Goal: Navigation & Orientation: Find specific page/section

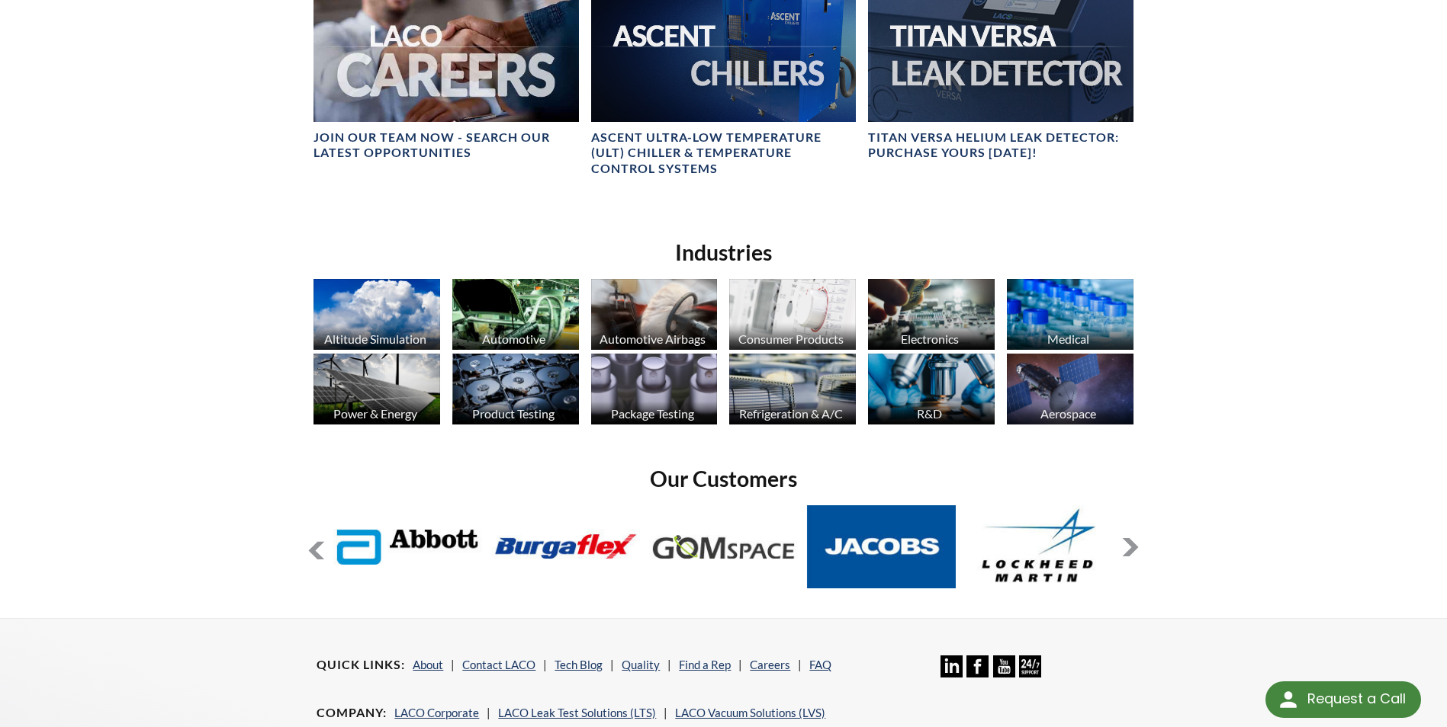
scroll to position [991, 0]
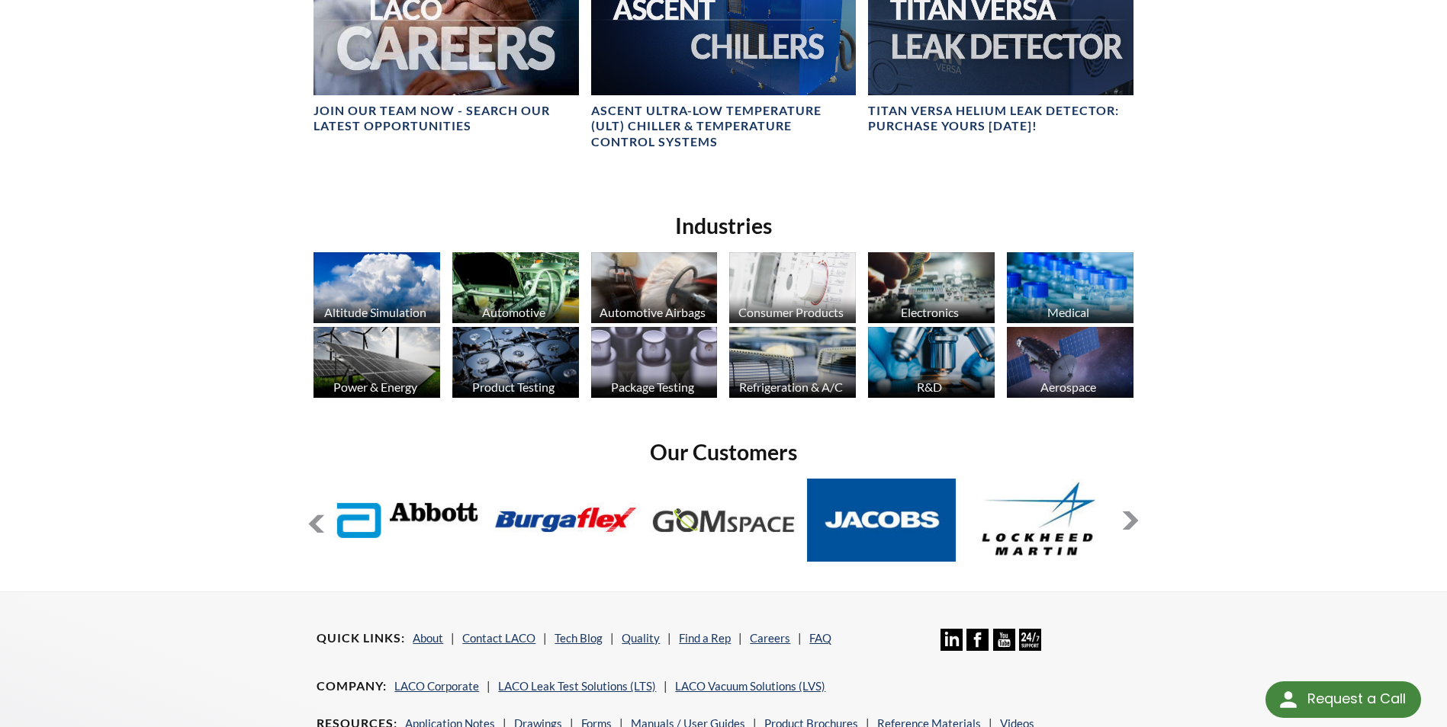
select select "Language Translate Widget"
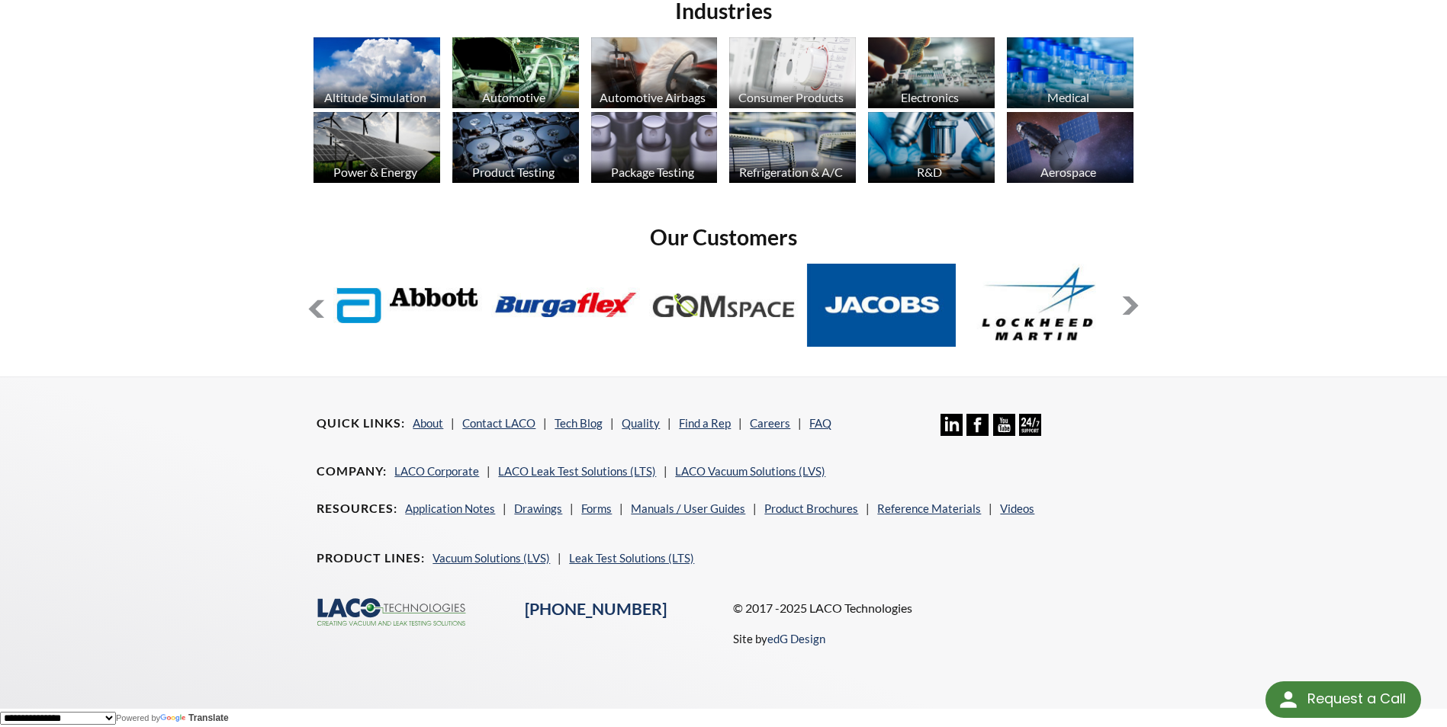
scroll to position [1209, 0]
click at [1127, 303] on button at bounding box center [1130, 305] width 18 height 18
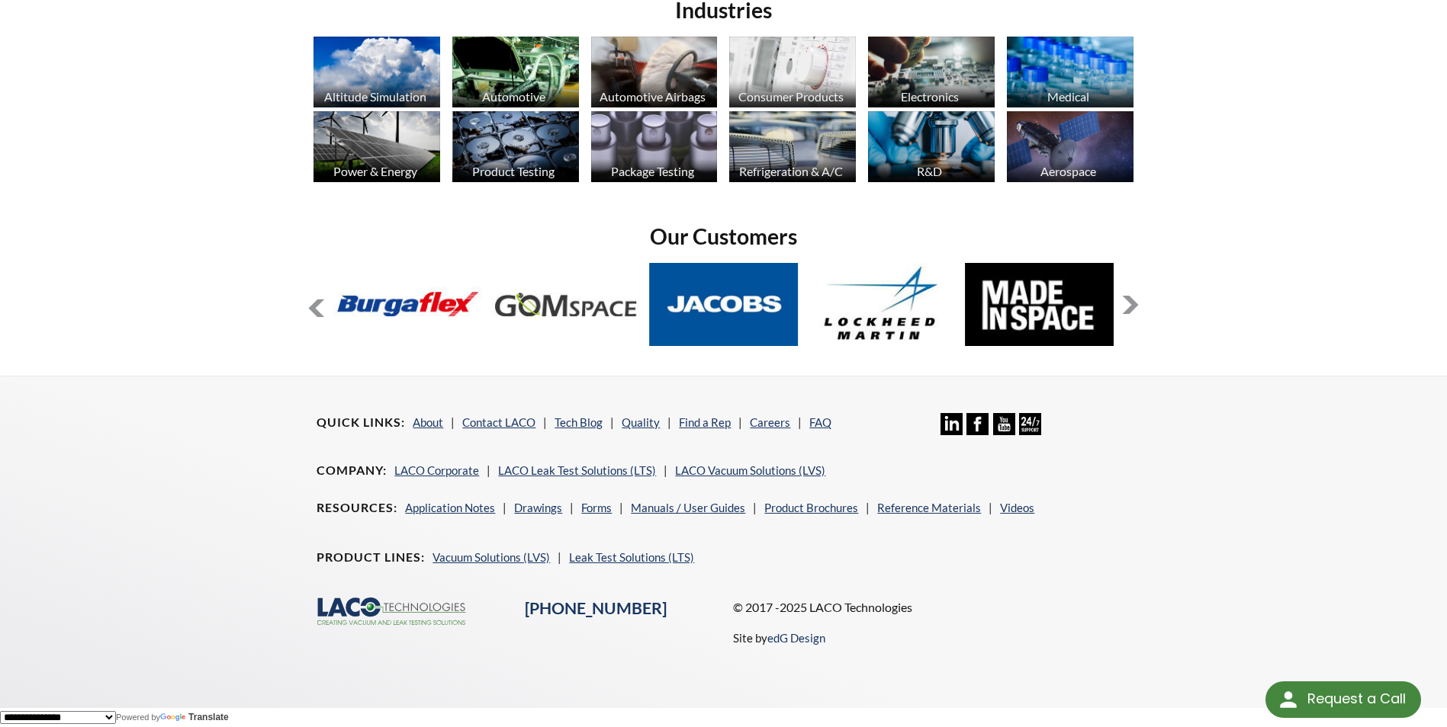
click at [312, 302] on button at bounding box center [316, 309] width 18 height 18
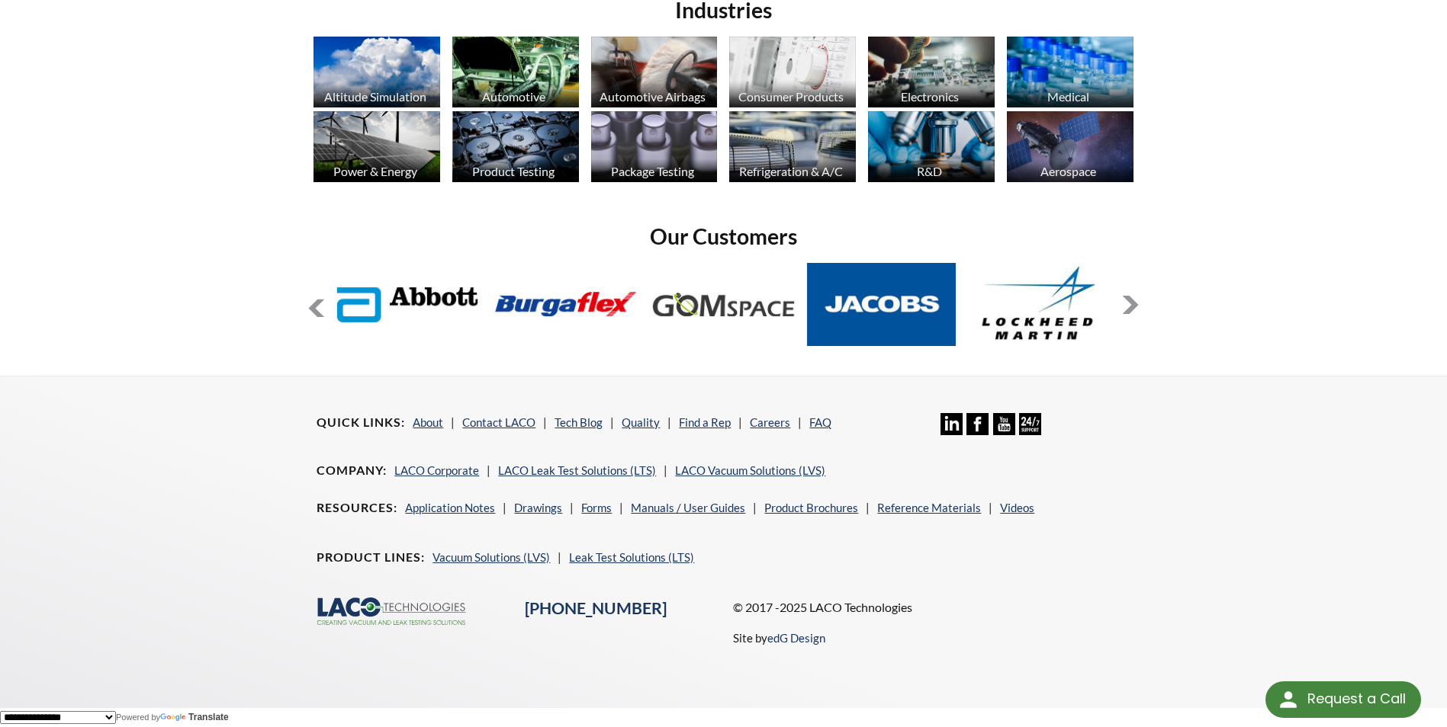
click at [312, 302] on button at bounding box center [316, 309] width 18 height 18
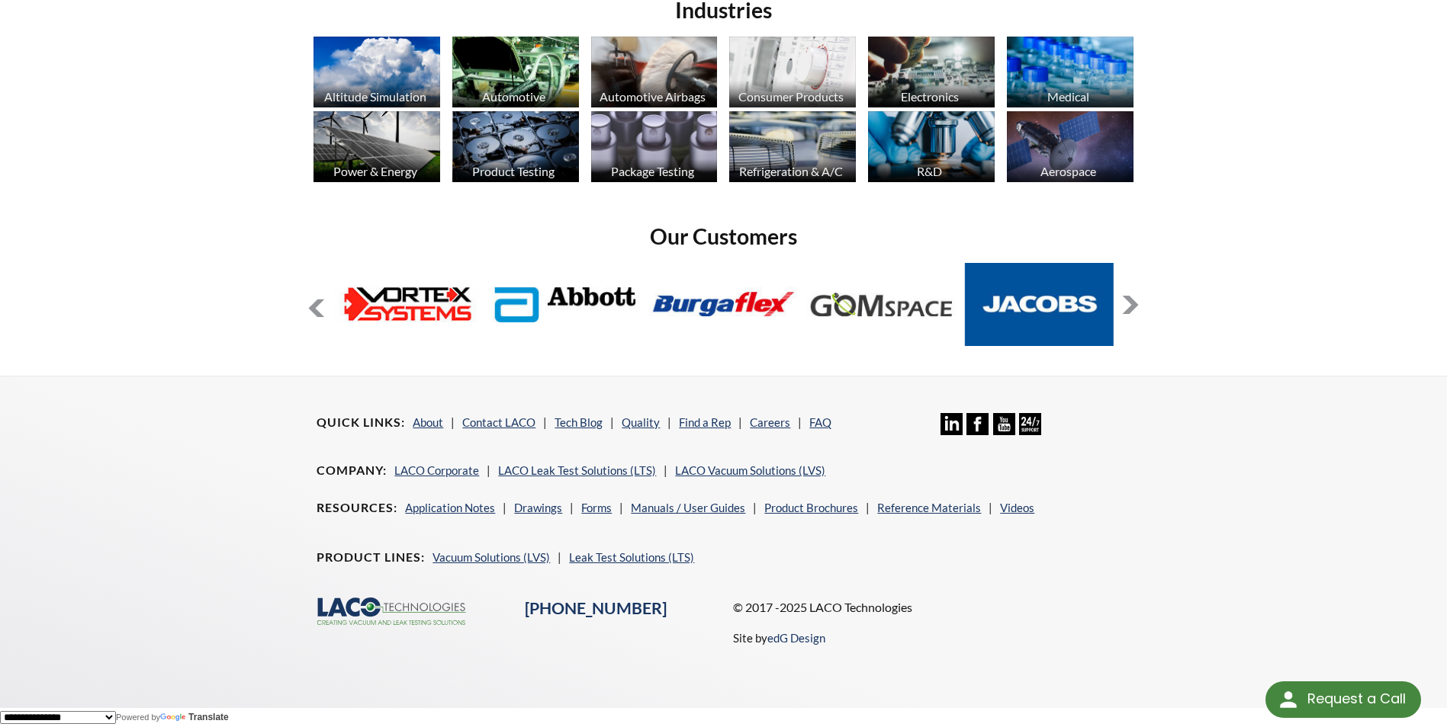
click at [312, 302] on button at bounding box center [316, 309] width 18 height 18
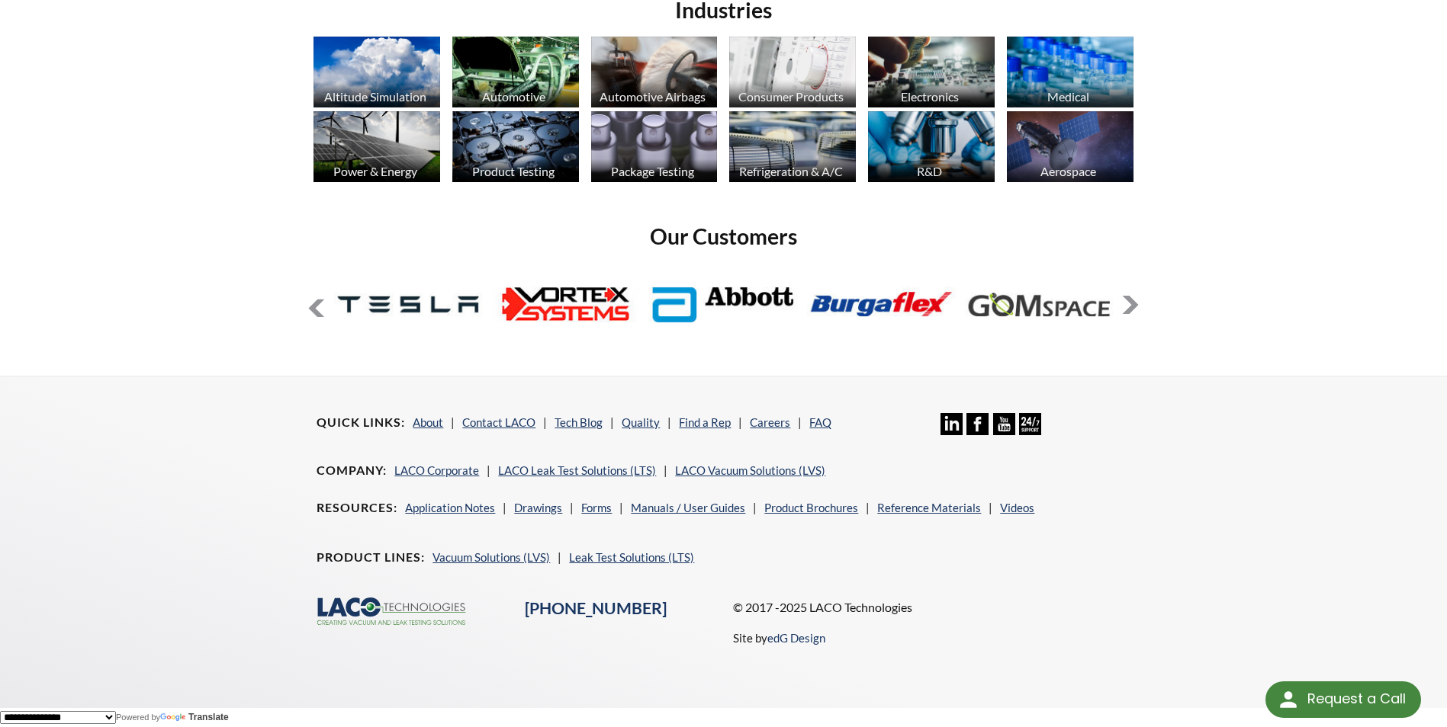
click at [312, 302] on button at bounding box center [316, 309] width 18 height 18
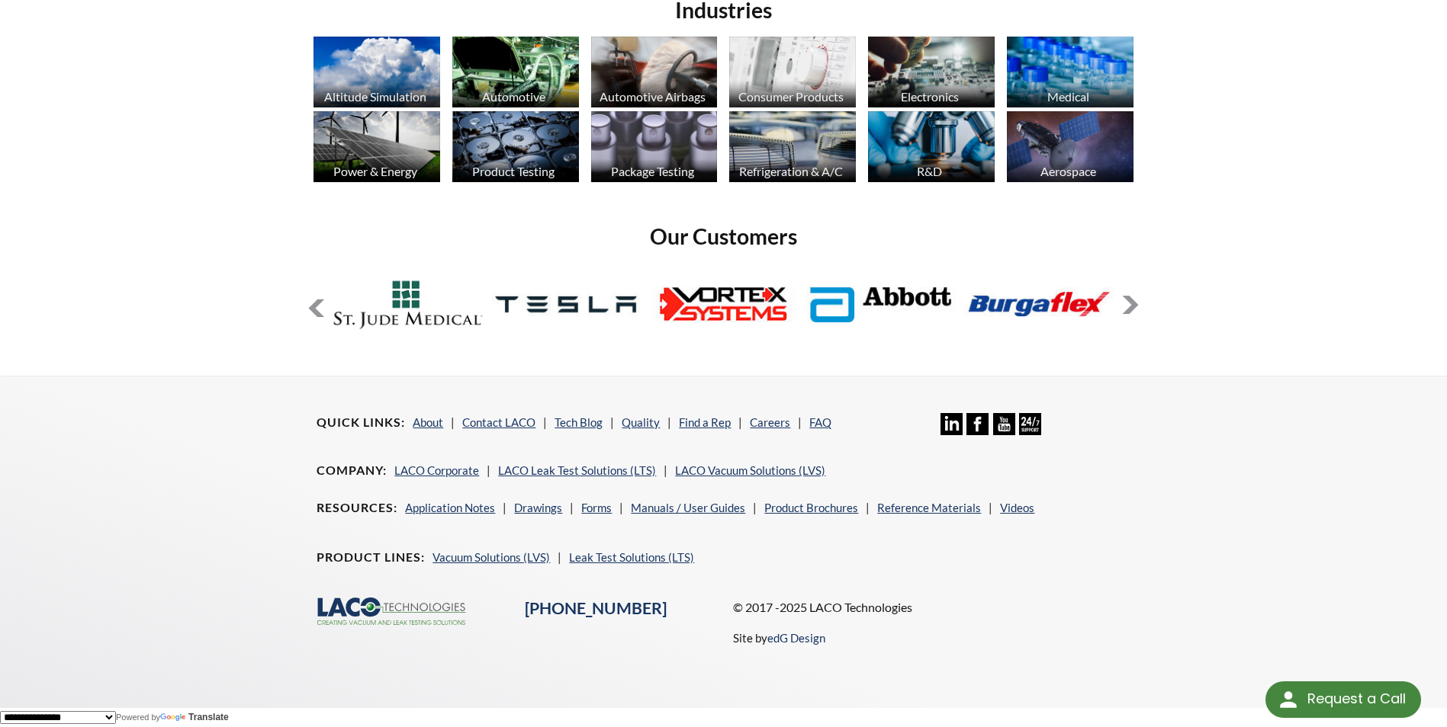
click at [312, 302] on button at bounding box center [316, 309] width 18 height 18
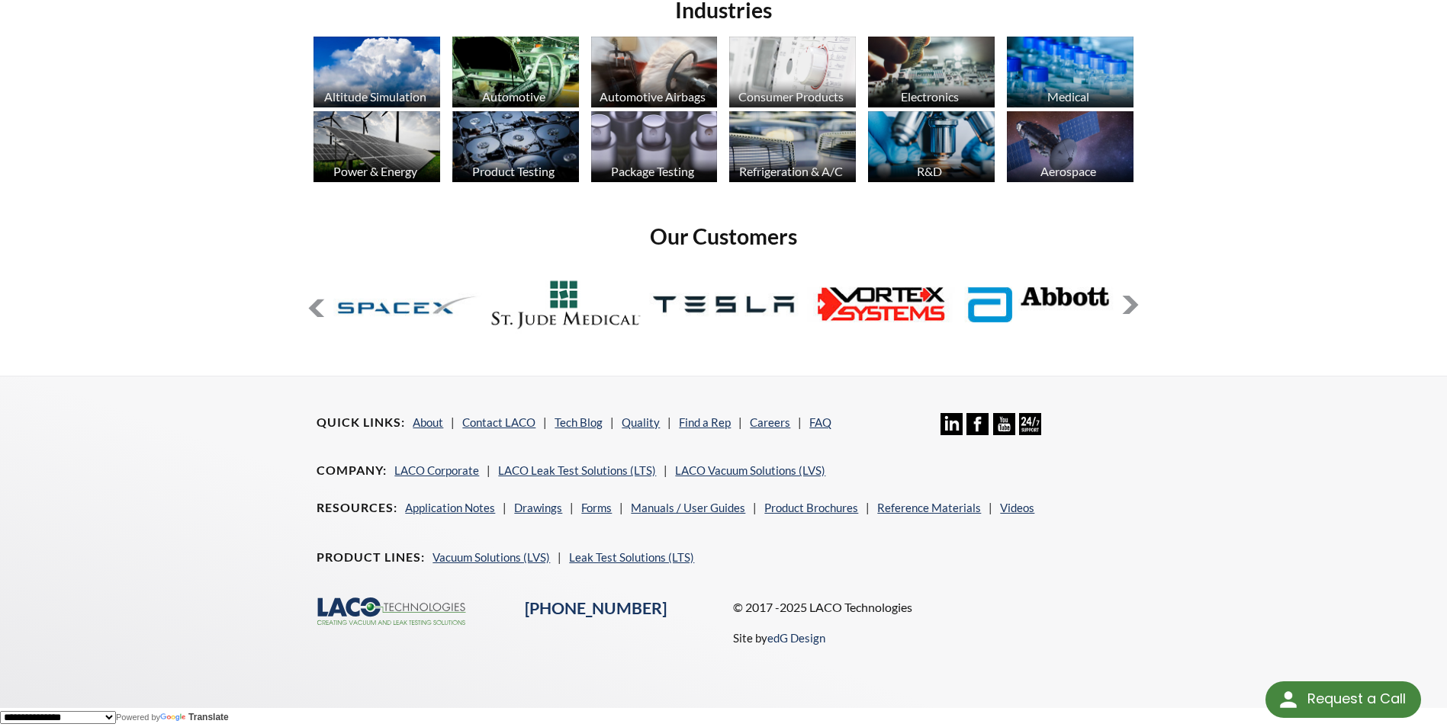
click at [312, 302] on button at bounding box center [316, 309] width 18 height 18
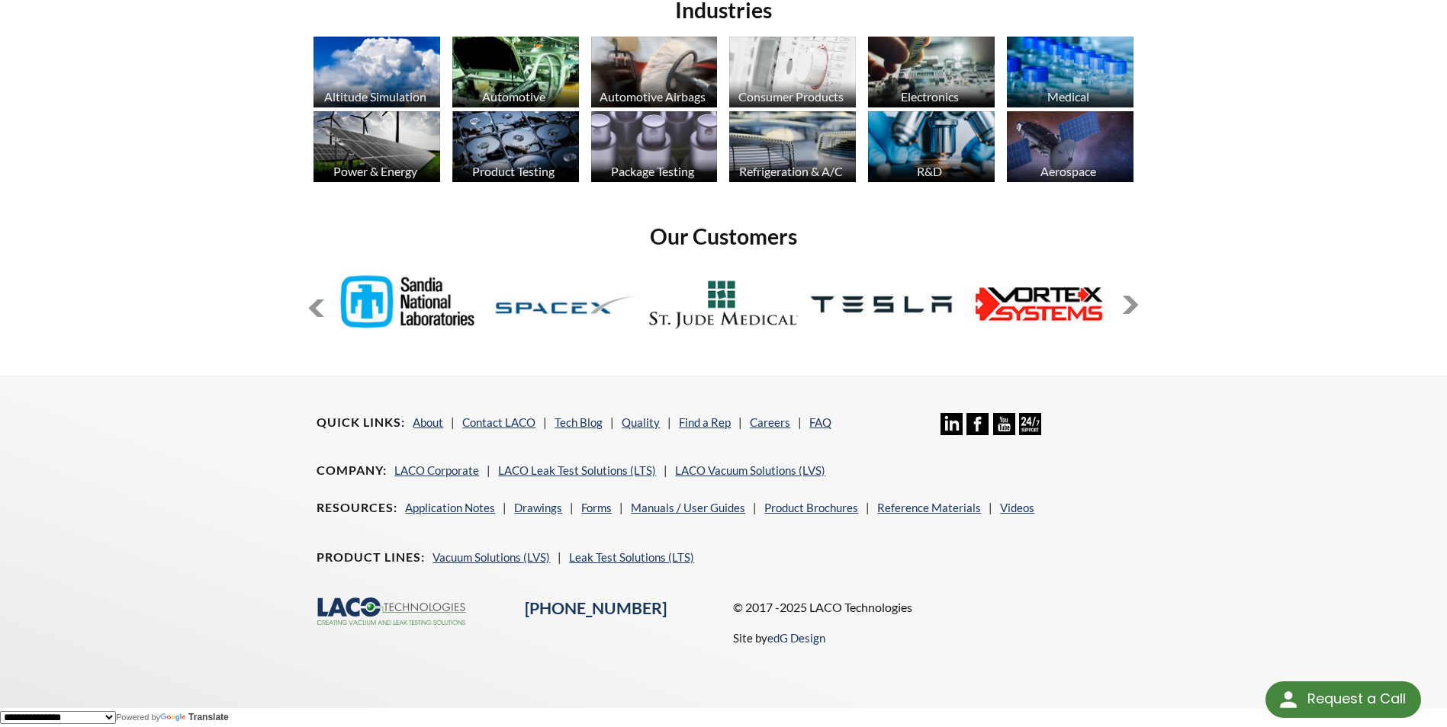
click at [312, 302] on button at bounding box center [316, 309] width 18 height 18
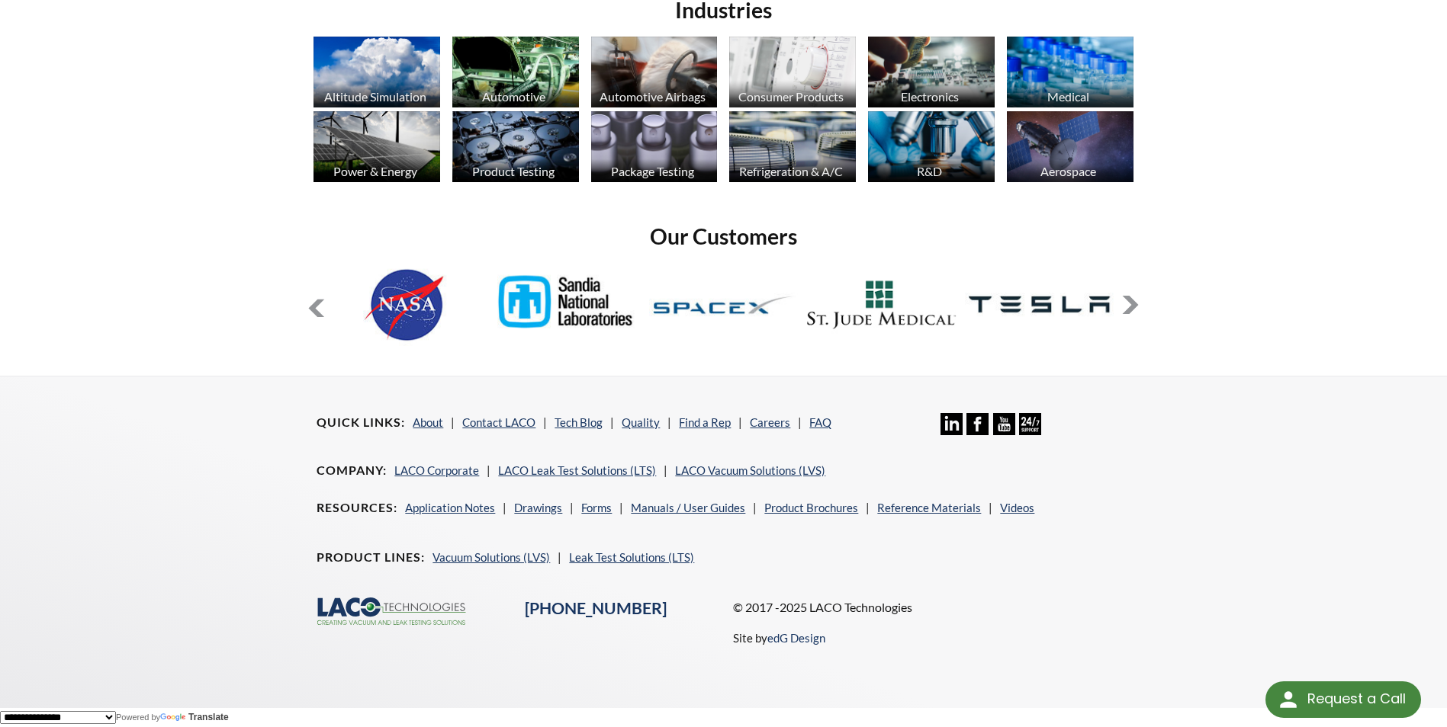
click at [312, 302] on button at bounding box center [316, 309] width 18 height 18
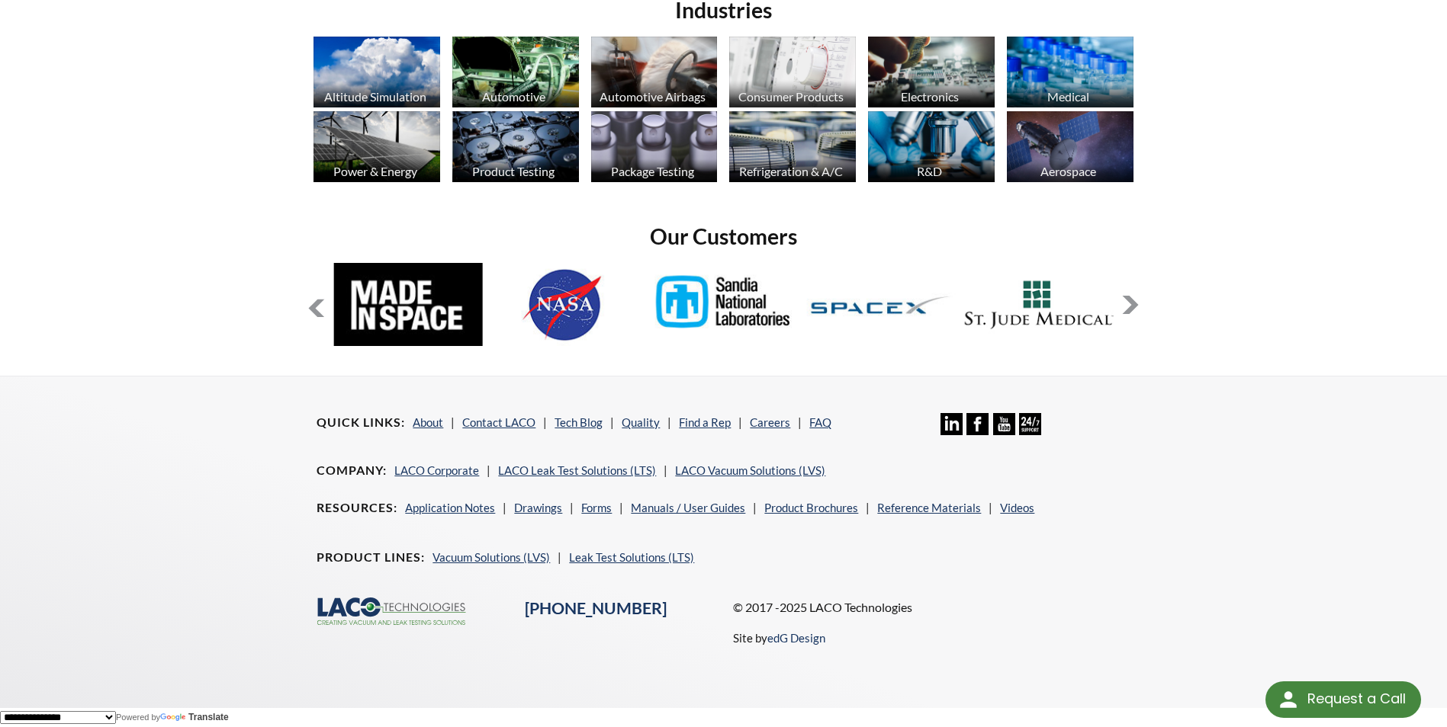
click at [312, 302] on button at bounding box center [316, 309] width 18 height 18
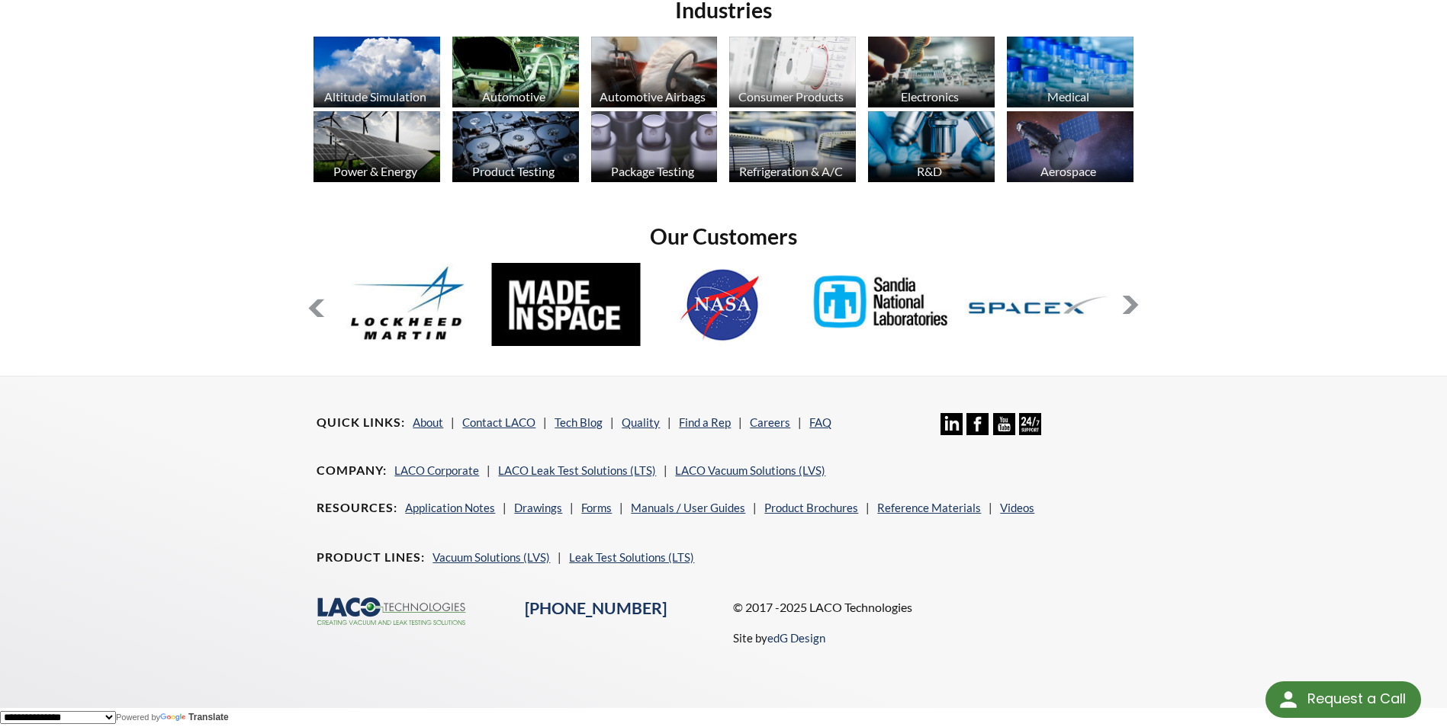
click at [312, 302] on button at bounding box center [316, 309] width 18 height 18
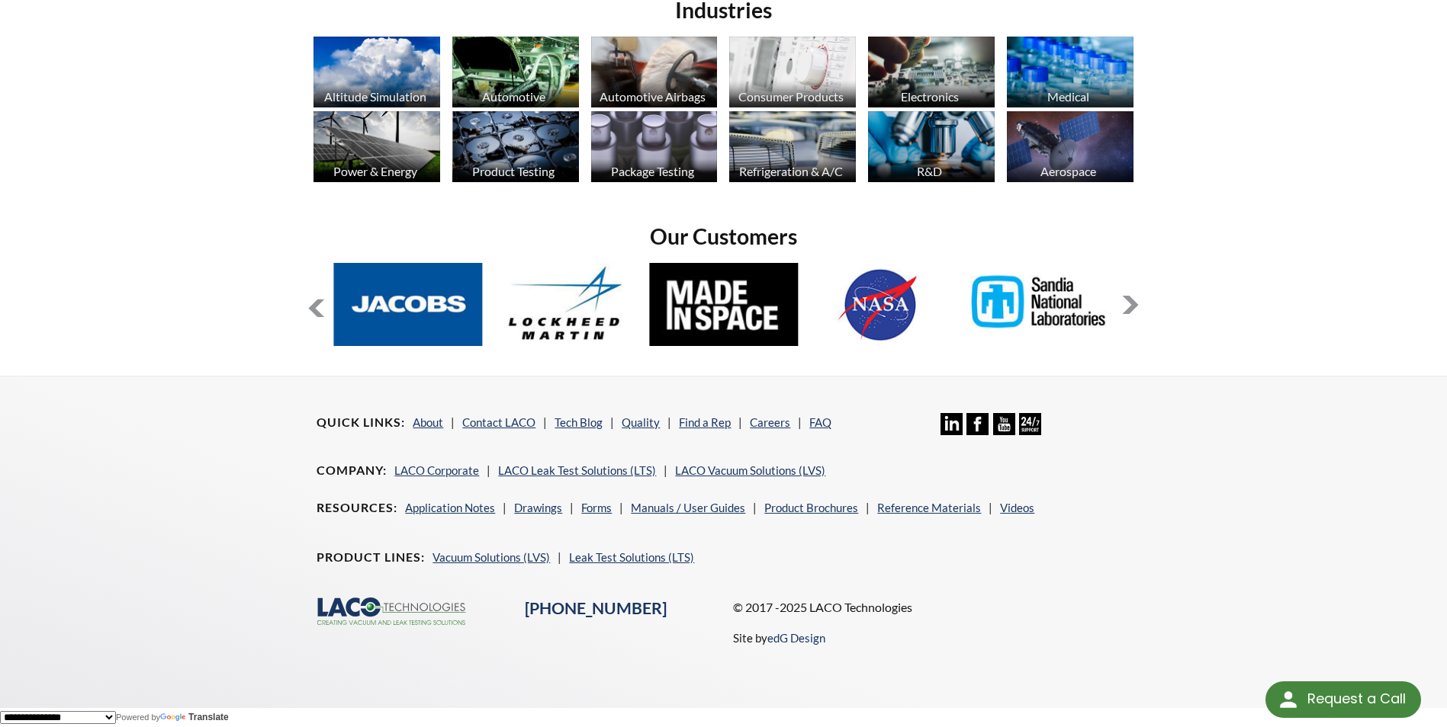
click at [312, 302] on button at bounding box center [316, 309] width 18 height 18
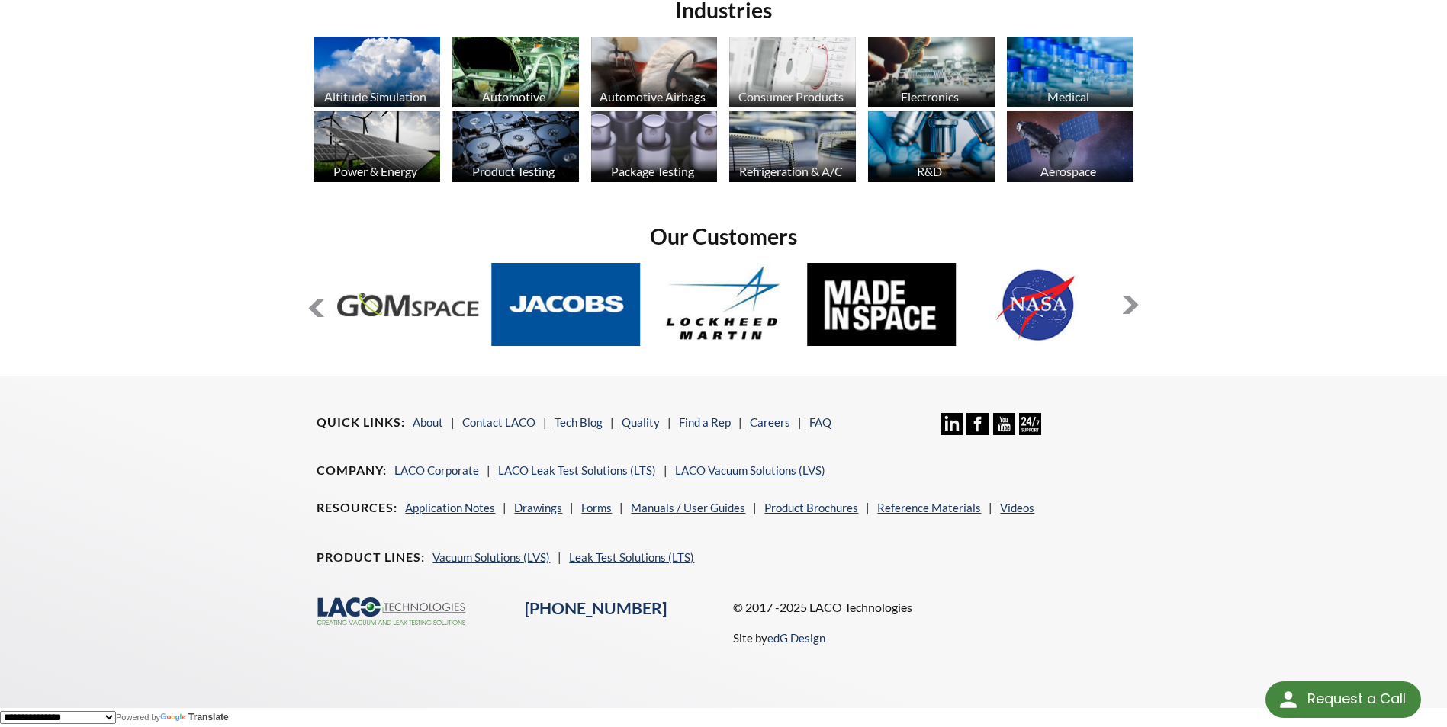
click at [725, 461] on li "LACO Vacuum Solutions (LVS)" at bounding box center [750, 470] width 150 height 18
click at [728, 467] on link "LACO Vacuum Solutions (LVS)" at bounding box center [750, 471] width 150 height 14
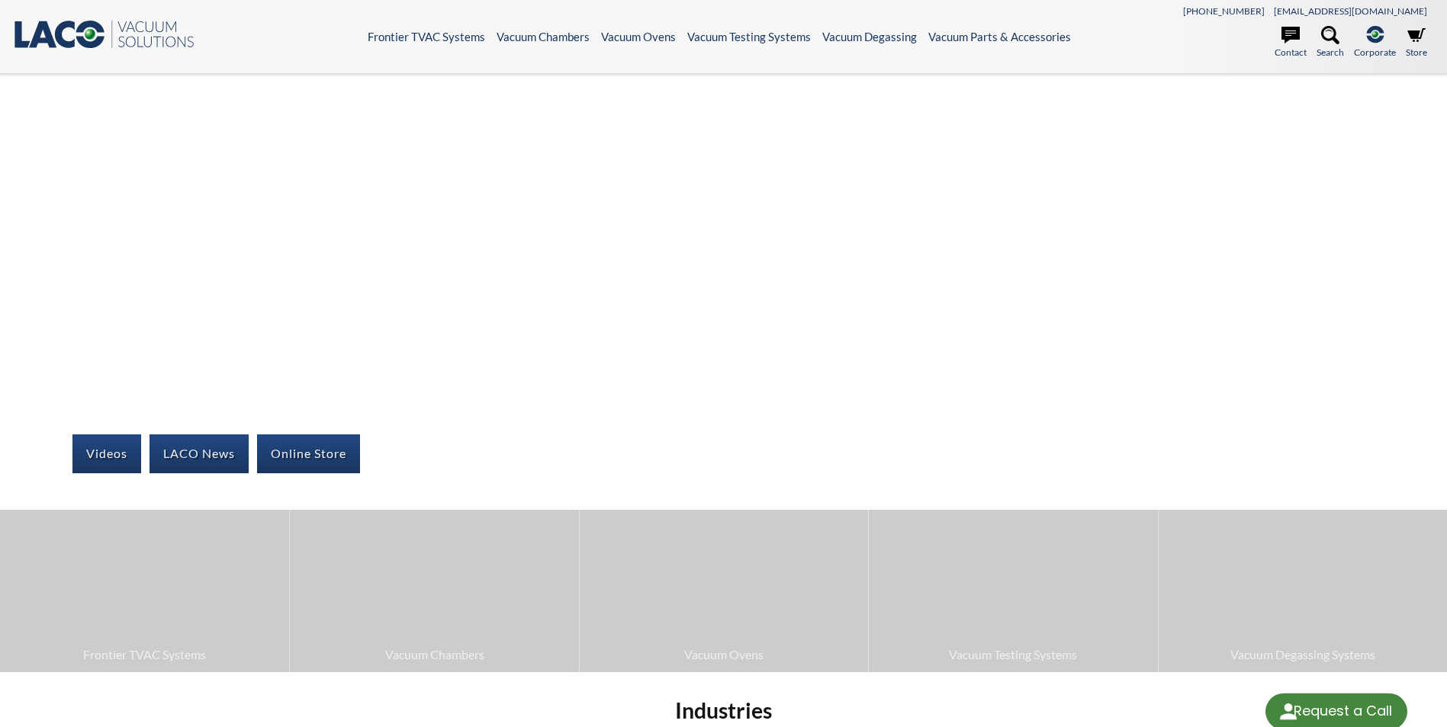
select select "Language Translate Widget"
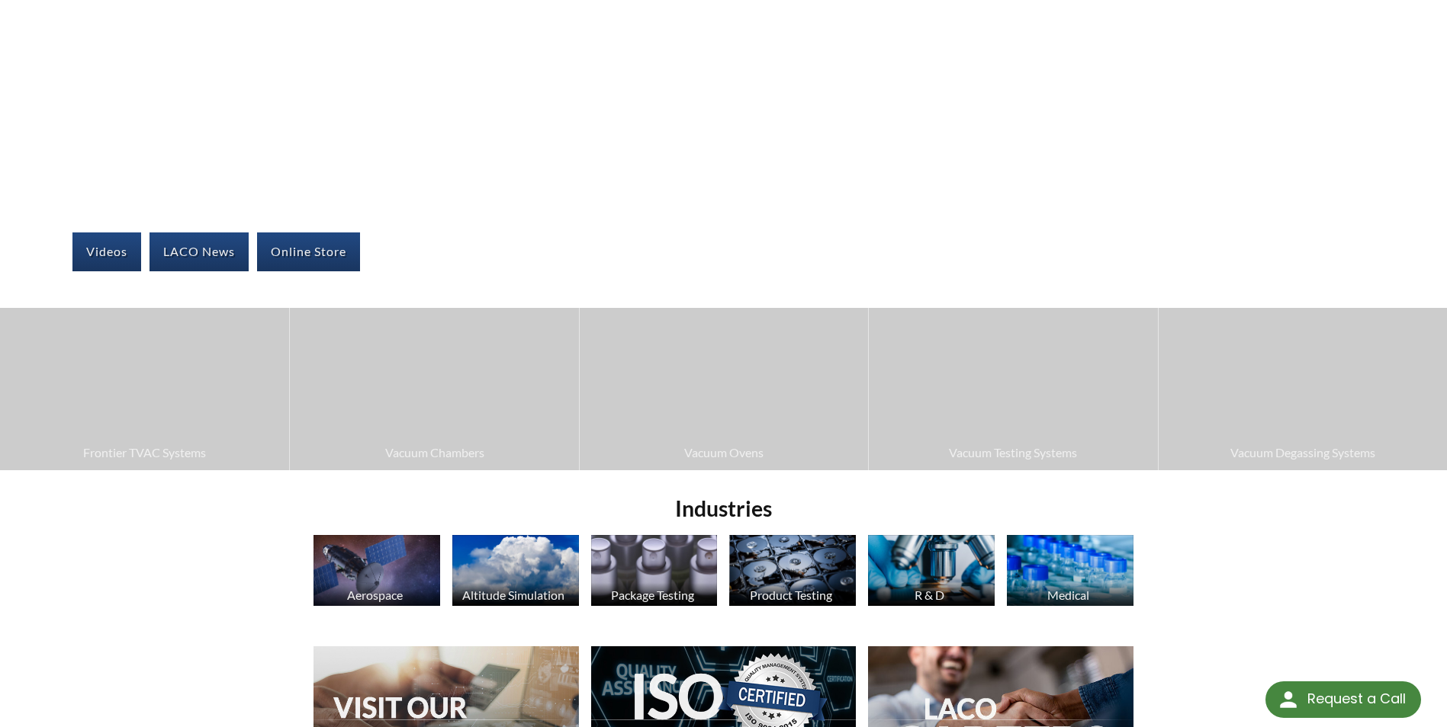
scroll to position [229, 0]
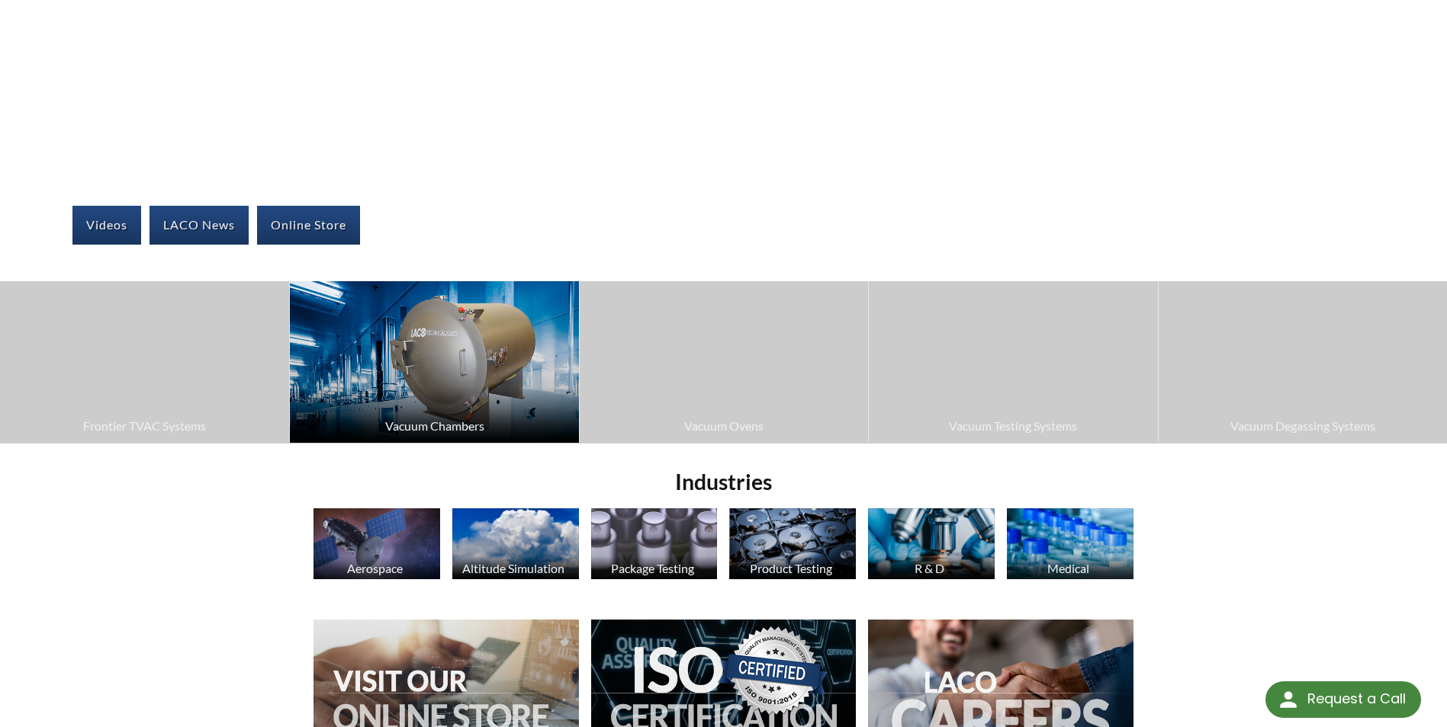
click at [485, 377] on img at bounding box center [434, 362] width 288 height 162
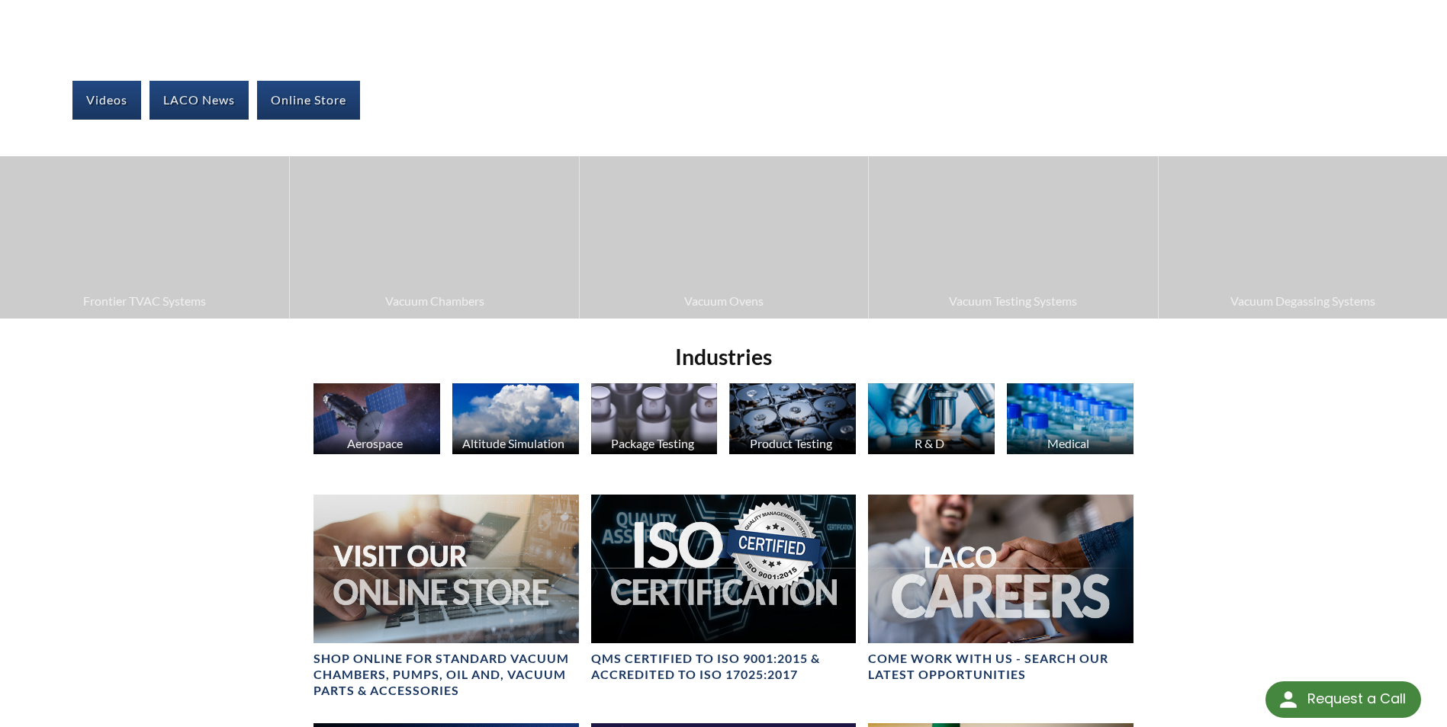
scroll to position [458, 0]
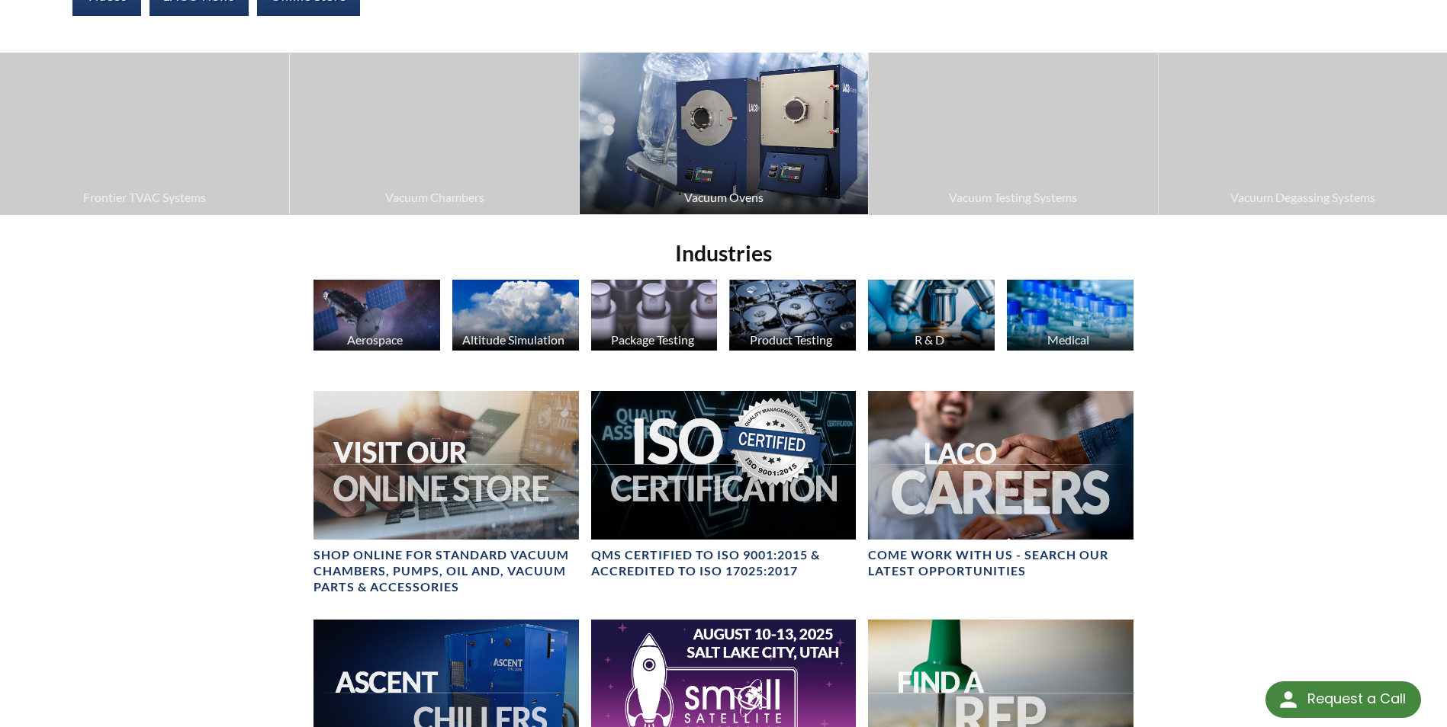
click at [796, 156] on img at bounding box center [724, 134] width 288 height 162
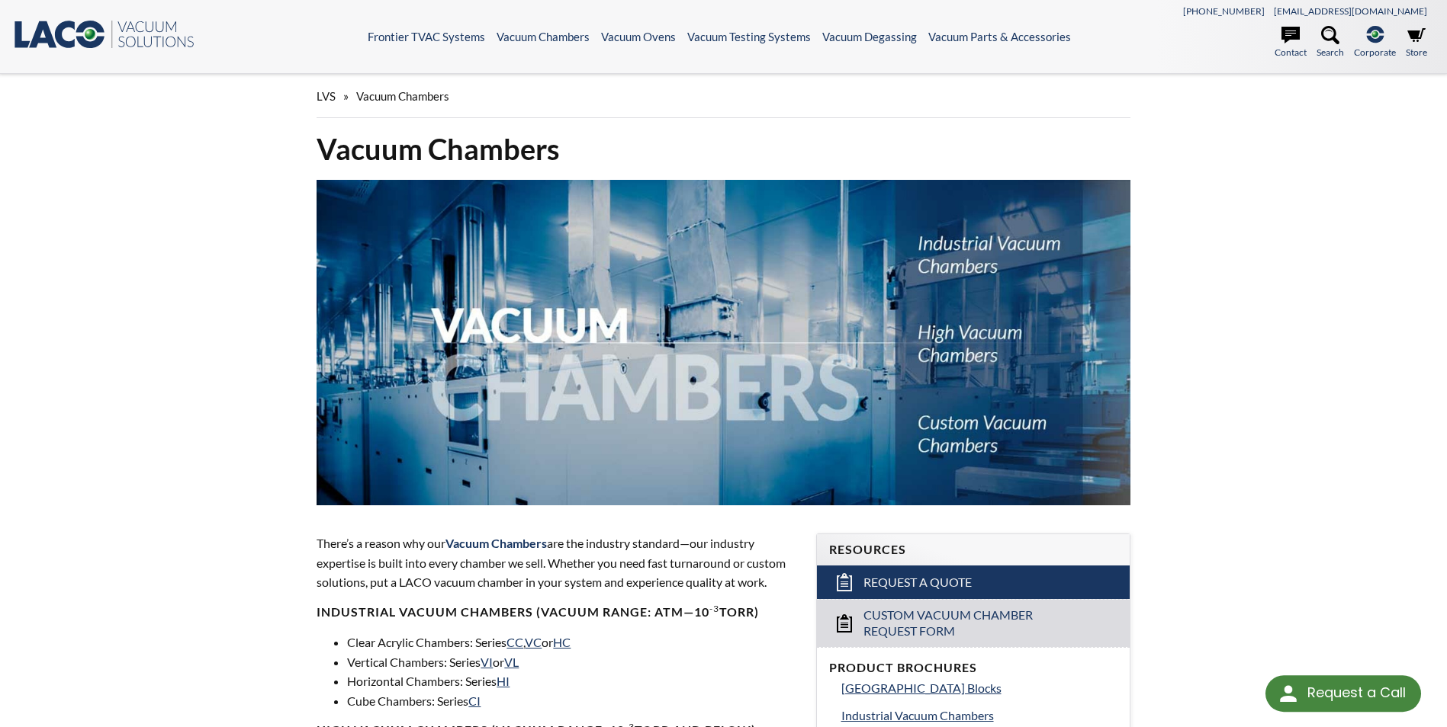
select select "Language Translate Widget"
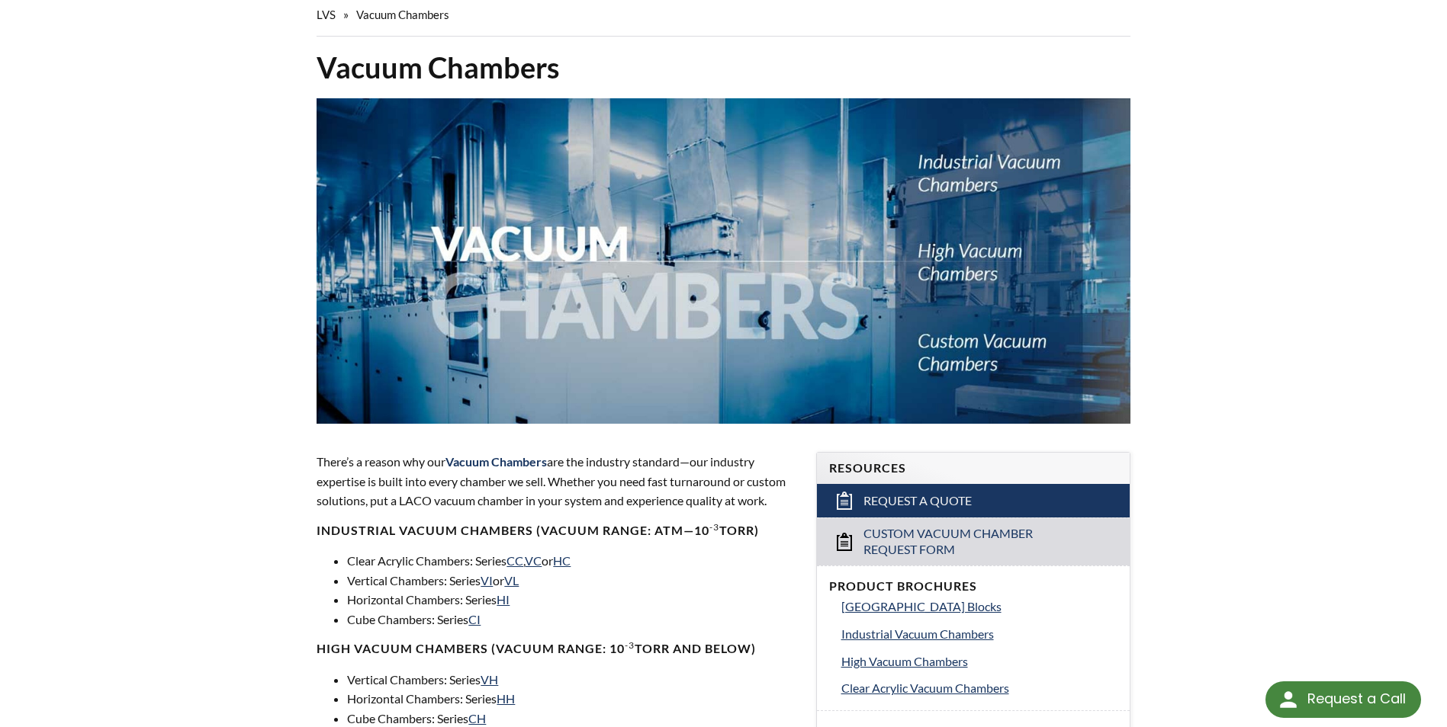
scroll to position [76, 0]
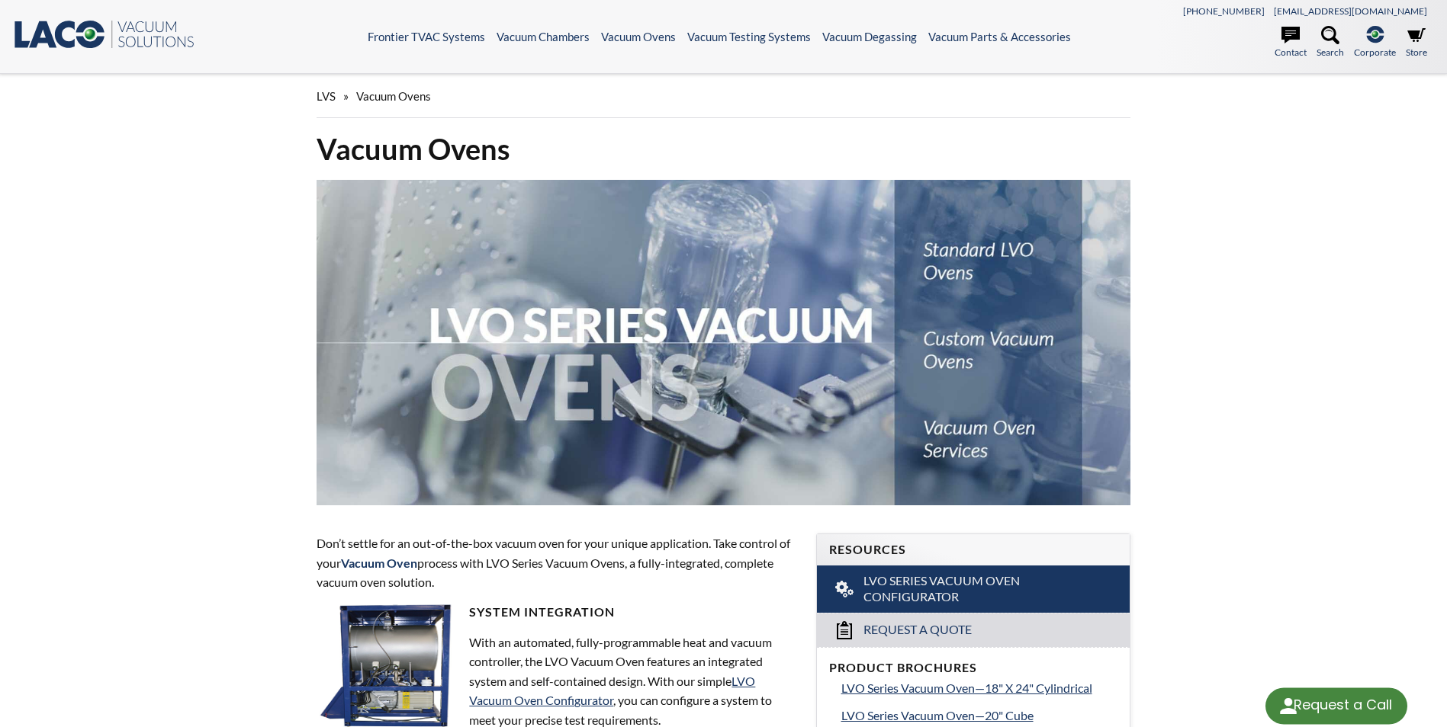
select select "Language Translate Widget"
